Goal: Information Seeking & Learning: Check status

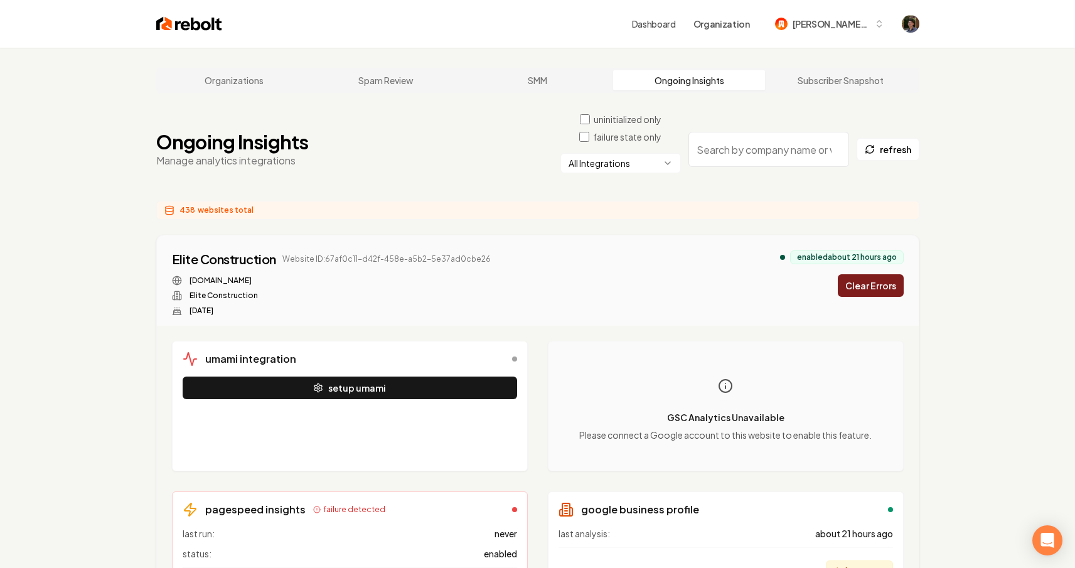
click at [658, 166] on html "Dashboard Organization [PERSON_NAME]-62 Organizations Spam Review SMM Ongoing I…" at bounding box center [537, 284] width 1075 height 568
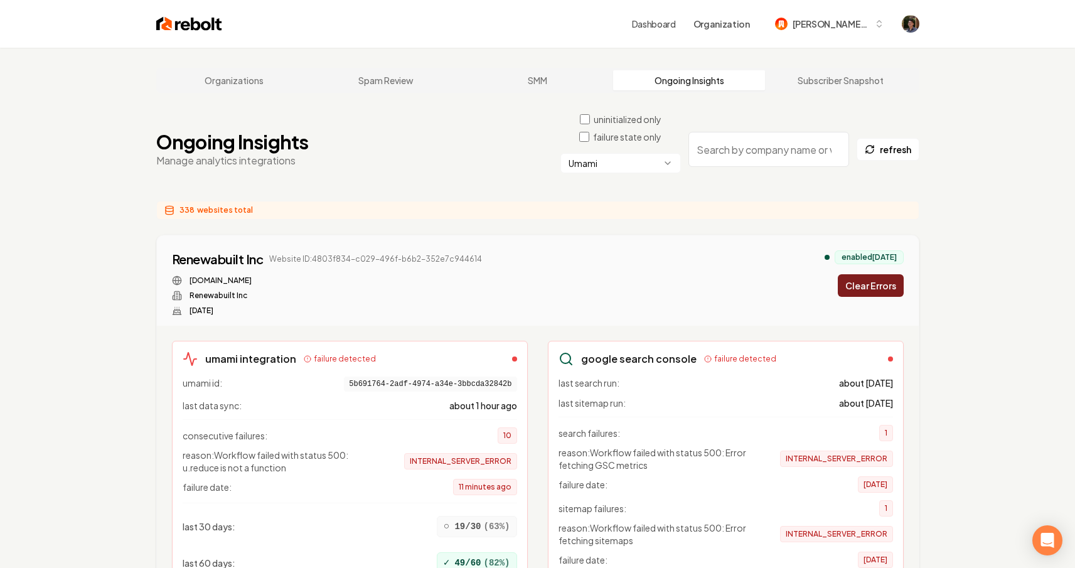
click at [604, 162] on html "Dashboard Organization mitchell-62 Organizations Spam Review SMM Ongoing Insigh…" at bounding box center [537, 284] width 1075 height 568
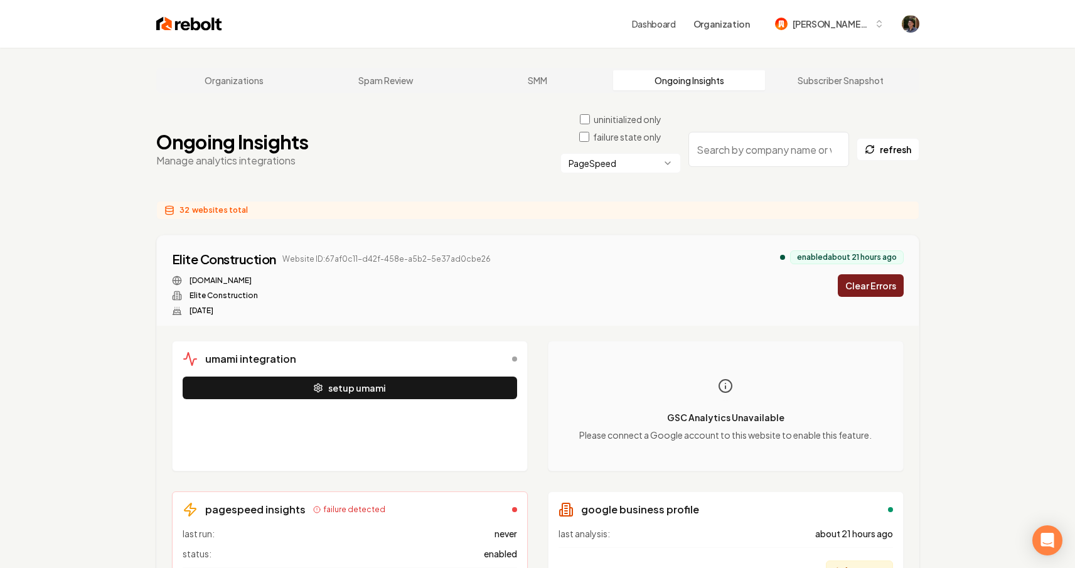
click at [630, 161] on html "Dashboard Organization mitchell-62 Organizations Spam Review SMM Ongoing Insigh…" at bounding box center [537, 284] width 1075 height 568
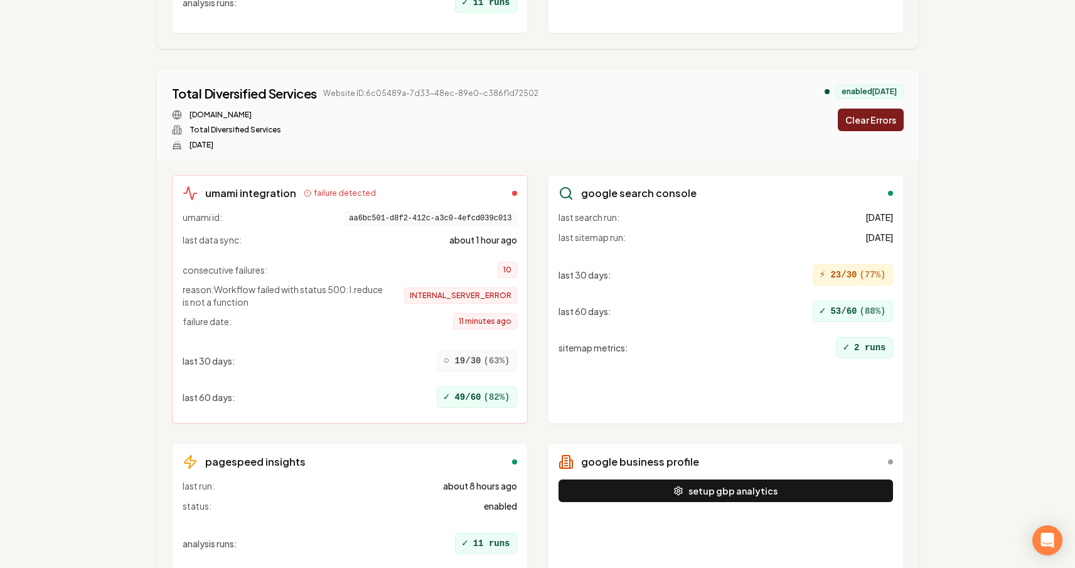
scroll to position [15267, 0]
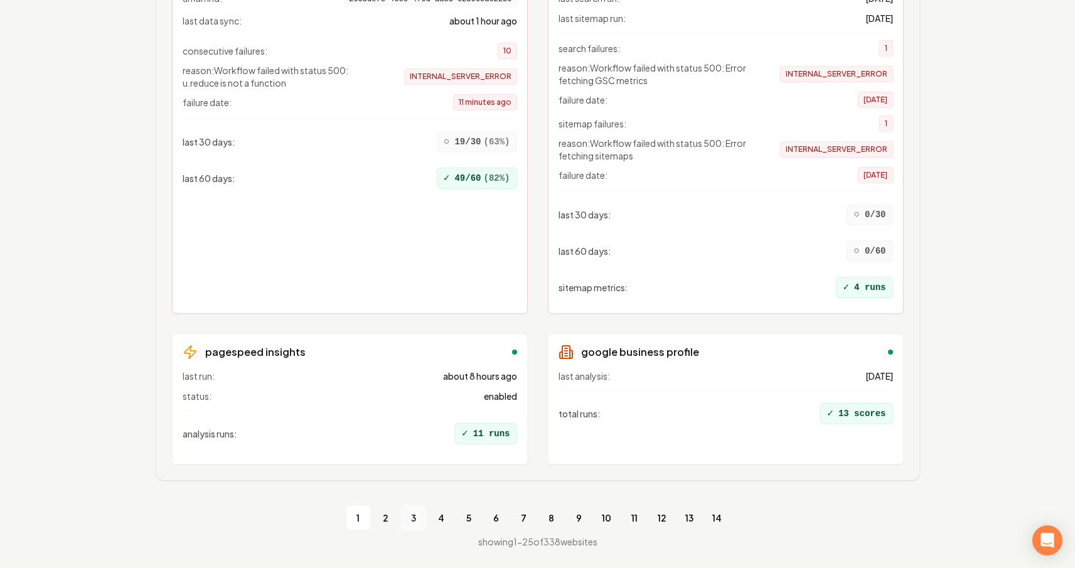
click at [412, 517] on link "3" at bounding box center [413, 517] width 25 height 25
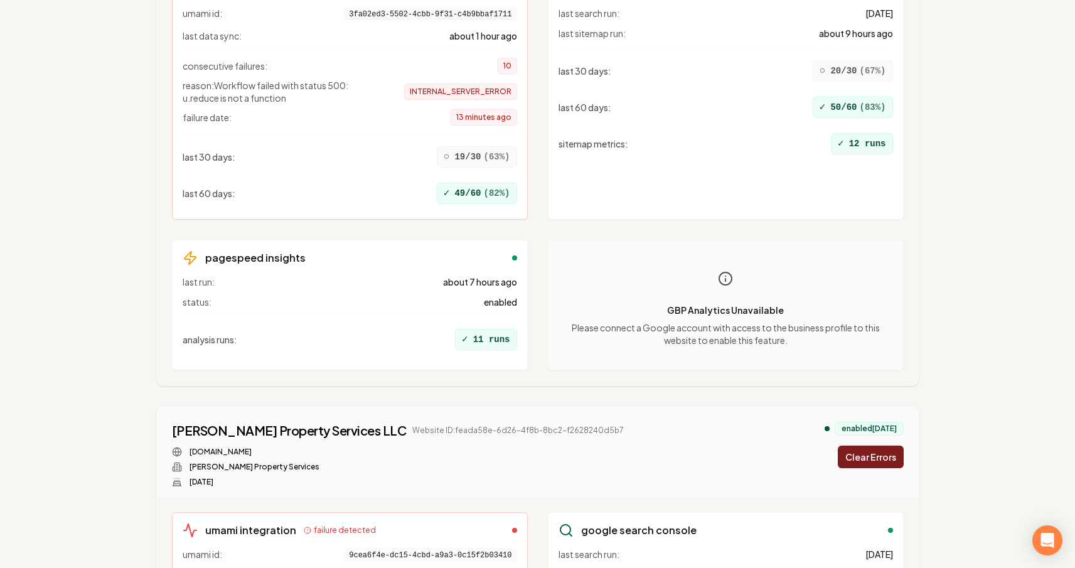
scroll to position [4158, 0]
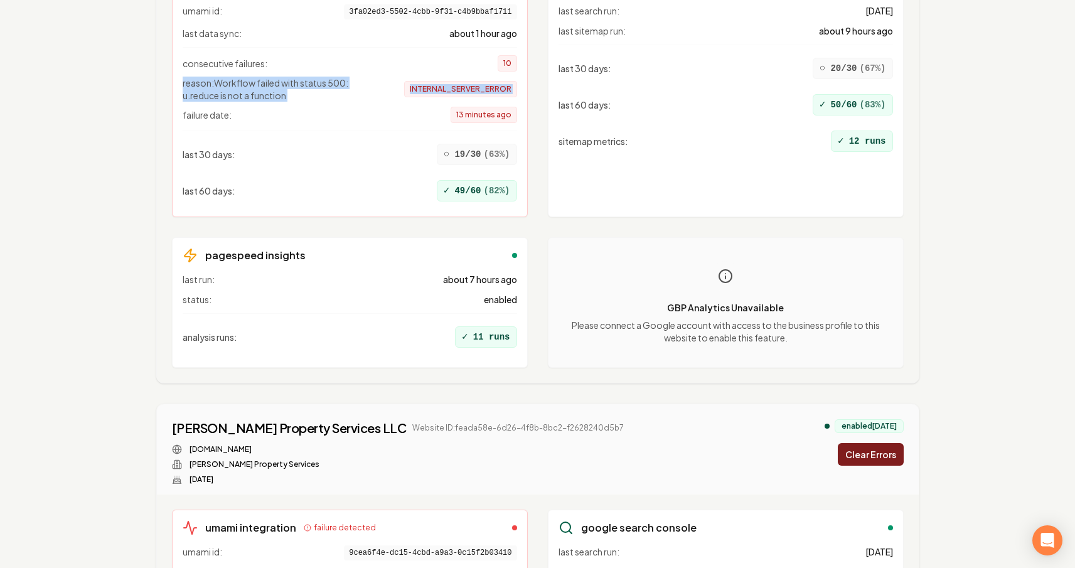
drag, startPoint x: 183, startPoint y: 82, endPoint x: 267, endPoint y: 104, distance: 86.3
click at [267, 104] on div "consecutive failures: 10 reason: Workflow failed with status 500: u.reduce is n…" at bounding box center [350, 85] width 334 height 76
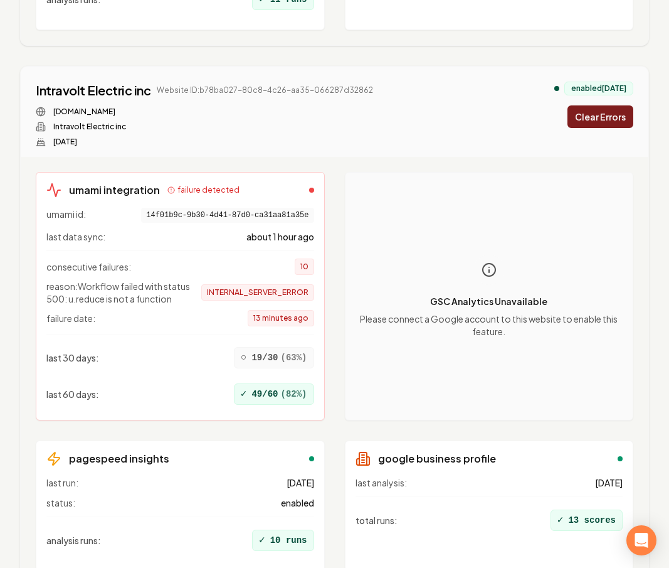
scroll to position [2176, 0]
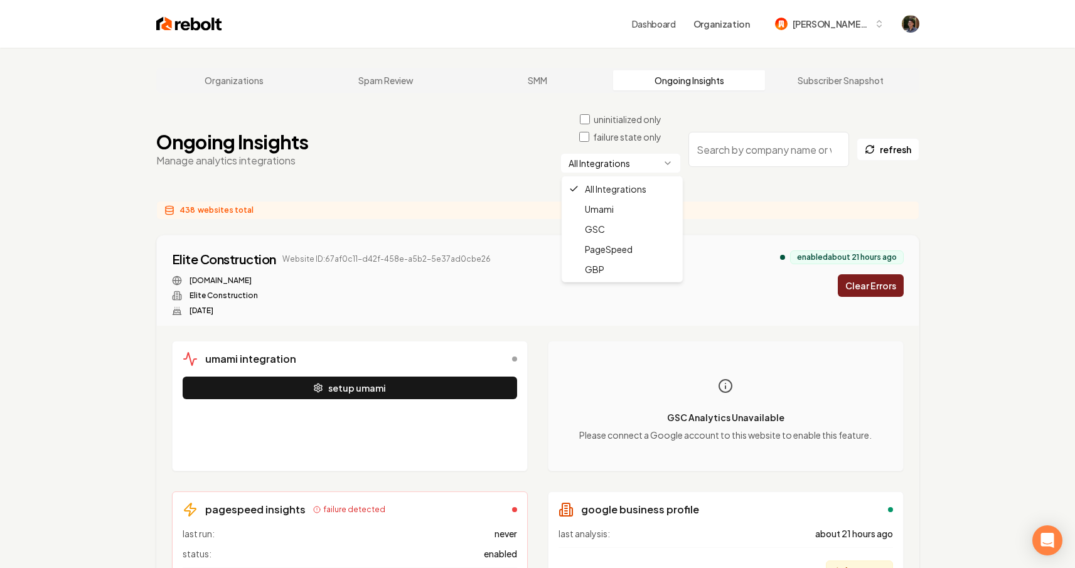
click at [626, 165] on html "Dashboard Organization mitchell-62 Organizations Spam Review SMM Ongoing Insigh…" at bounding box center [537, 284] width 1075 height 568
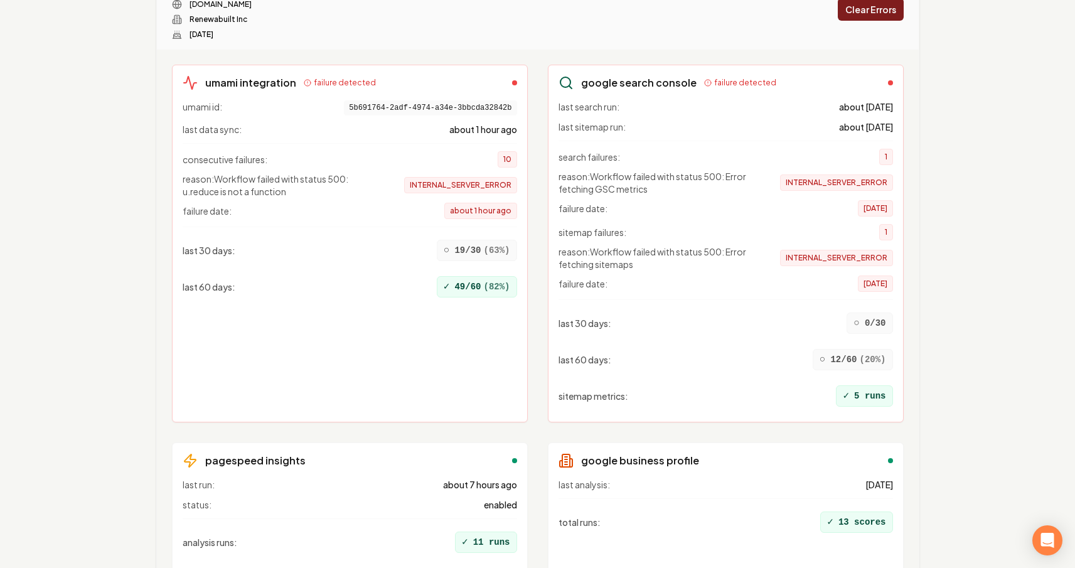
scroll to position [285, 0]
